Goal: Transaction & Acquisition: Purchase product/service

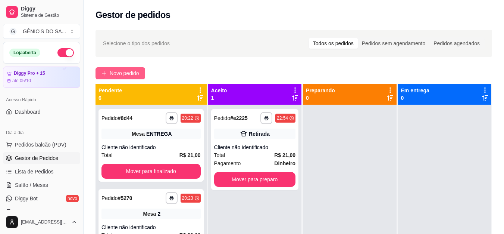
click at [115, 76] on span "Novo pedido" at bounding box center [124, 73] width 29 height 8
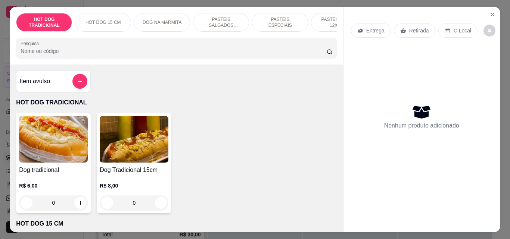
click at [404, 26] on div "Retirada" at bounding box center [414, 30] width 41 height 14
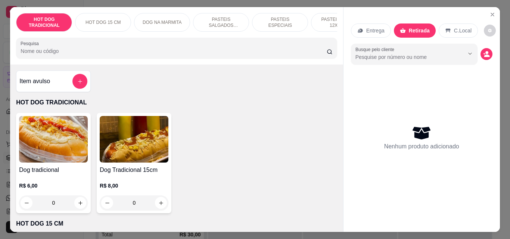
click at [445, 29] on icon at bounding box center [447, 31] width 5 height 4
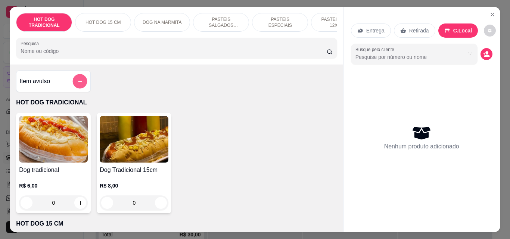
click at [81, 82] on button "add-separate-item" at bounding box center [80, 81] width 15 height 15
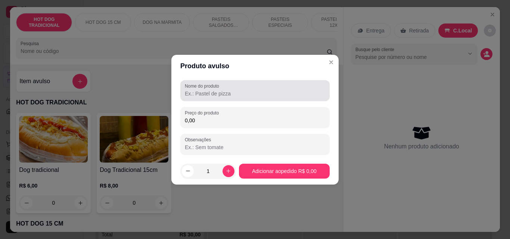
click at [213, 93] on input "Nome do produto" at bounding box center [255, 93] width 140 height 7
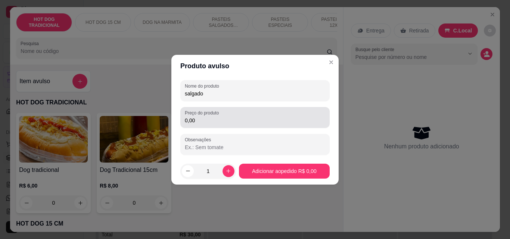
type input "salgado"
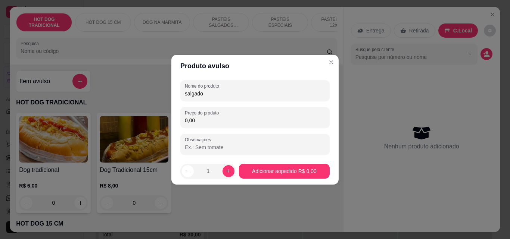
drag, startPoint x: 196, startPoint y: 123, endPoint x: 65, endPoint y: 87, distance: 135.7
click at [65, 87] on div "Produto avulso Nome do produto salgado Preço do produto 0,00 Observações 1 Adic…" at bounding box center [255, 119] width 510 height 239
type input "8,00"
click at [222, 174] on button "increase-product-quantity" at bounding box center [228, 171] width 12 height 12
type input "2"
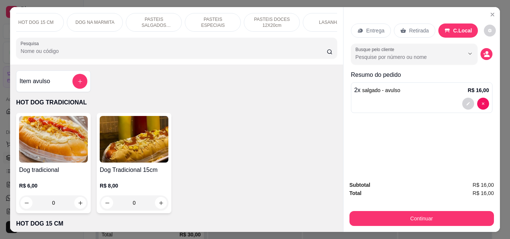
scroll to position [0, 266]
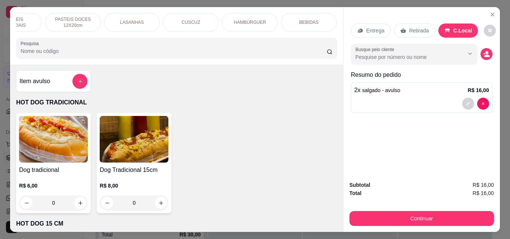
click at [296, 18] on div "BEBIDAS" at bounding box center [309, 22] width 56 height 19
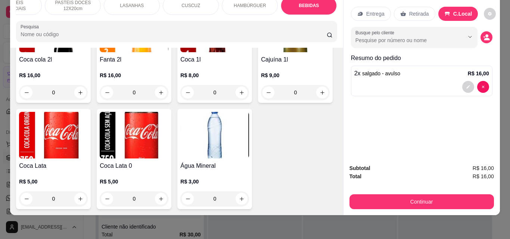
scroll to position [2617, 0]
click at [319, 95] on icon "increase-product-quantity" at bounding box center [322, 93] width 6 height 6
type input "1"
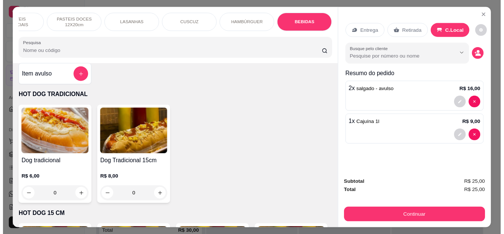
scroll to position [0, 0]
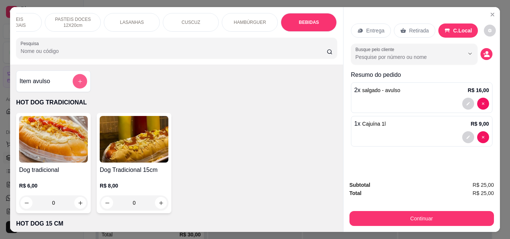
click at [81, 81] on button "add-separate-item" at bounding box center [80, 81] width 15 height 15
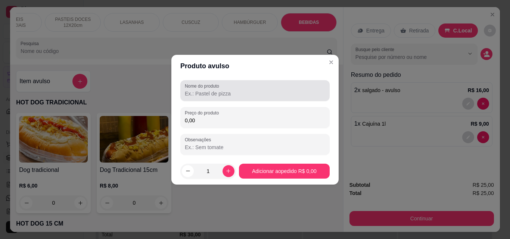
click at [266, 98] on div "Nome do produto" at bounding box center [254, 90] width 149 height 21
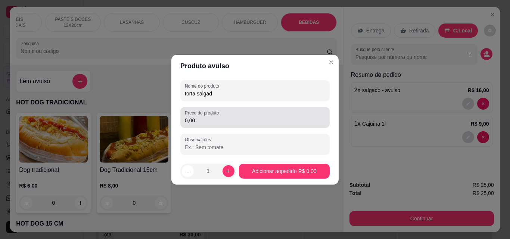
type input "torta salgad"
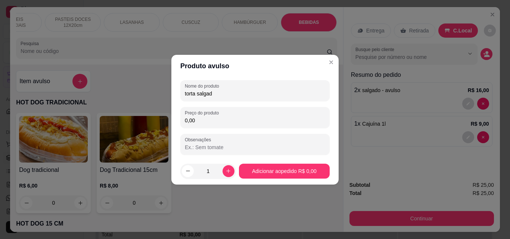
click at [199, 124] on input "0,00" at bounding box center [255, 120] width 140 height 7
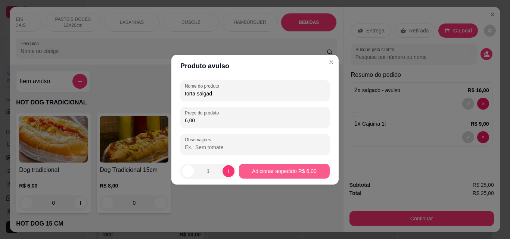
type input "6,00"
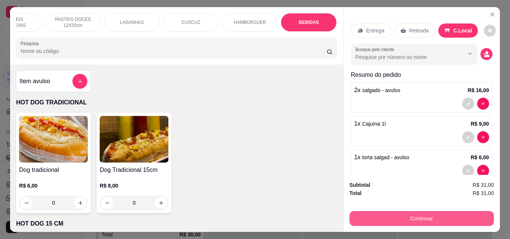
click at [363, 213] on button "Continuar" at bounding box center [421, 218] width 144 height 15
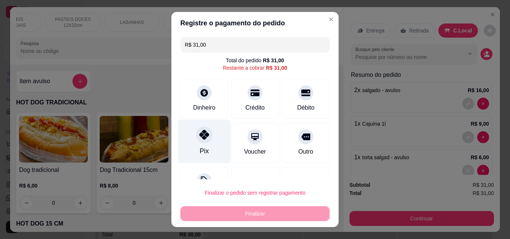
click at [201, 153] on div "Pix" at bounding box center [204, 151] width 9 height 10
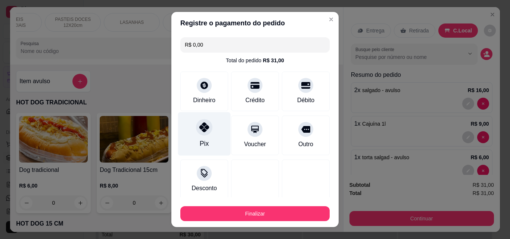
type input "R$ 0,00"
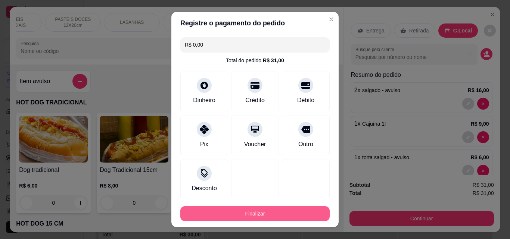
click at [257, 213] on button "Finalizar" at bounding box center [254, 213] width 149 height 15
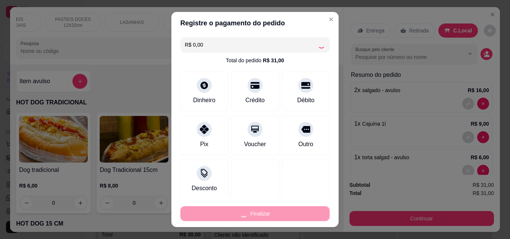
type input "0"
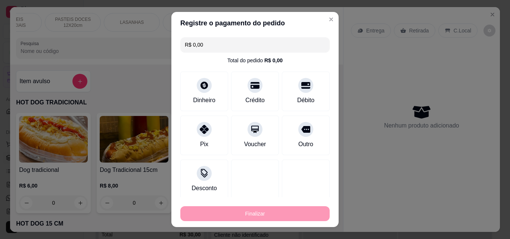
type input "-R$ 31,00"
